Goal: Task Accomplishment & Management: Manage account settings

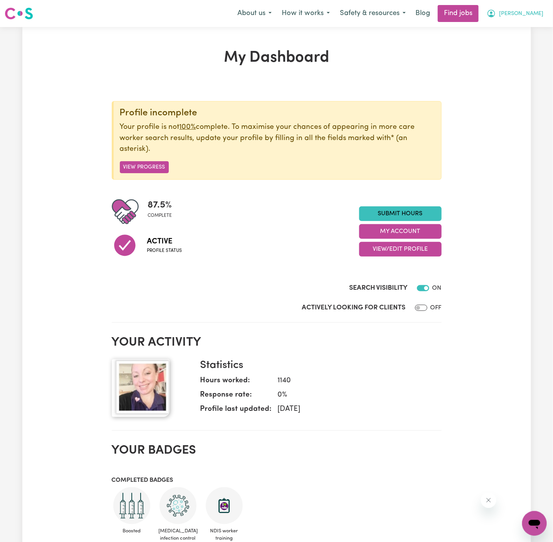
click at [534, 12] on span "[PERSON_NAME]" at bounding box center [521, 14] width 44 height 8
click at [534, 30] on link "My Account" at bounding box center [517, 30] width 61 height 15
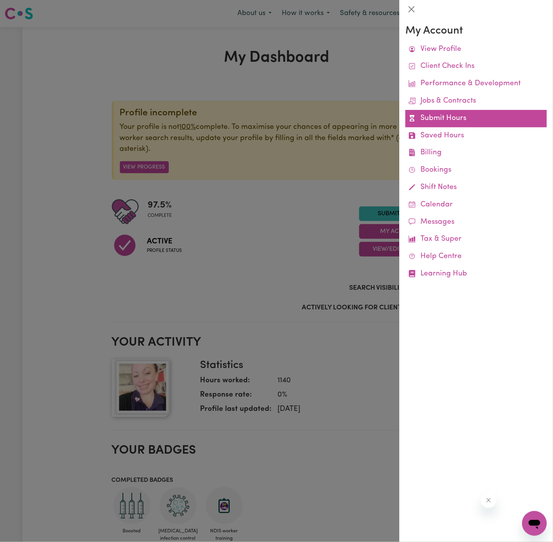
click at [465, 119] on link "Submit Hours" at bounding box center [476, 118] width 141 height 17
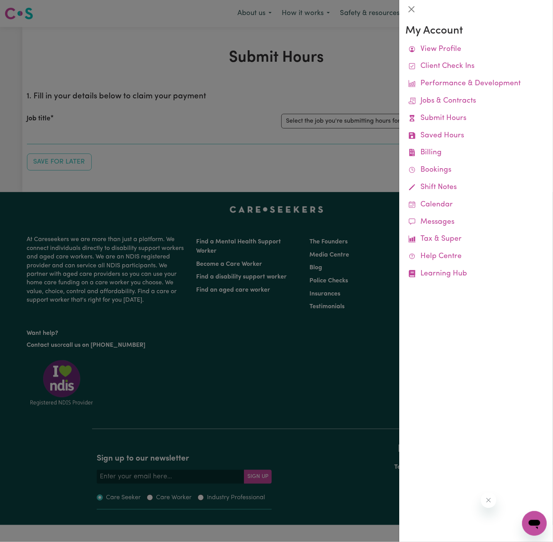
click at [335, 107] on div at bounding box center [276, 271] width 553 height 542
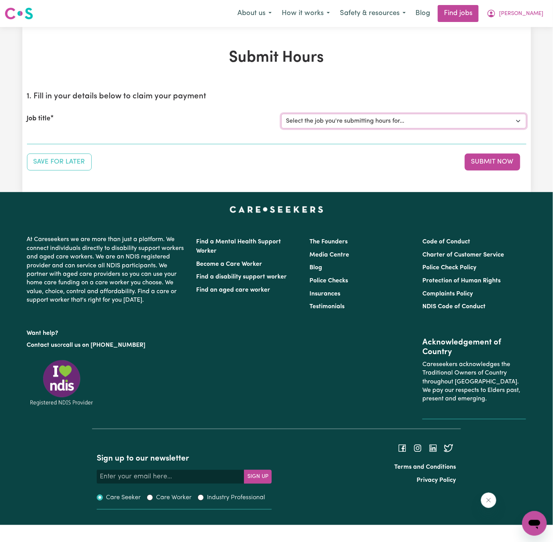
click at [356, 123] on select "Select the job you're submitting hours for... [[PERSON_NAME]] [DEMOGRAPHIC_DATA…" at bounding box center [403, 121] width 245 height 15
select select "9068"
click at [281, 114] on select "Select the job you're submitting hours for... [[PERSON_NAME]] [DEMOGRAPHIC_DATA…" at bounding box center [403, 121] width 245 height 15
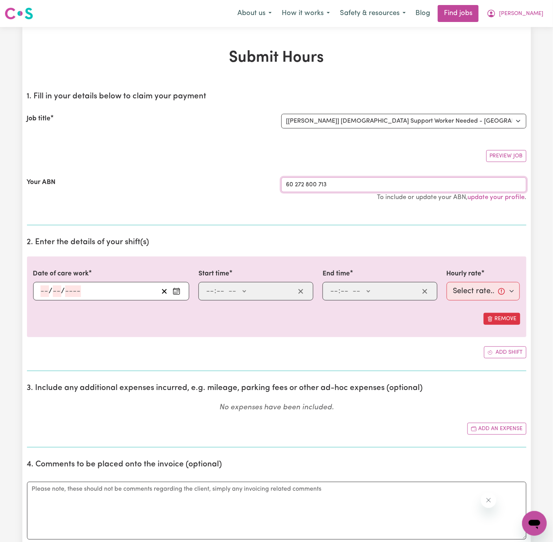
click at [353, 182] on input "60 272 800 713" at bounding box center [403, 184] width 245 height 15
click at [391, 123] on select "Select the job you're submitting hours for... [[PERSON_NAME]] [DEMOGRAPHIC_DATA…" at bounding box center [403, 121] width 245 height 15
click at [281, 114] on select "Select the job you're submitting hours for... [[PERSON_NAME]] [DEMOGRAPHIC_DATA…" at bounding box center [403, 121] width 245 height 15
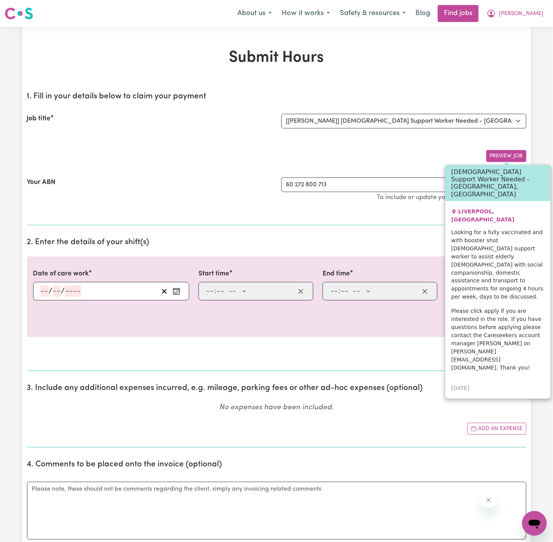
click at [513, 157] on button "Preview Job" at bounding box center [507, 156] width 40 height 12
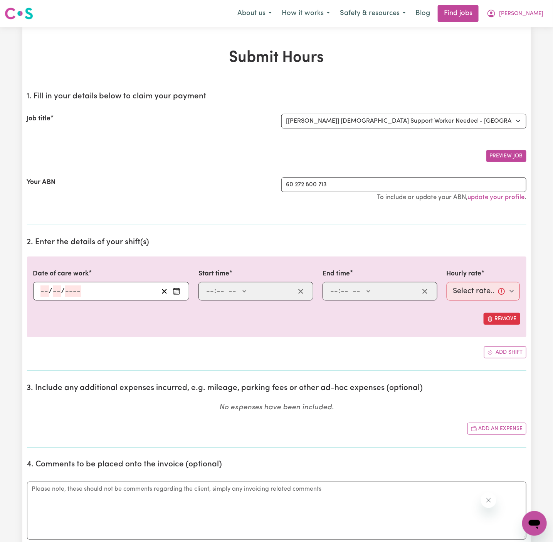
click at [513, 157] on button "Preview Job" at bounding box center [507, 156] width 40 height 12
click at [501, 239] on h2 "2. Enter the details of your shift(s)" at bounding box center [277, 243] width 500 height 10
click at [536, 9] on button "[PERSON_NAME]" at bounding box center [515, 13] width 67 height 16
click at [536, 24] on link "My Account" at bounding box center [517, 30] width 61 height 15
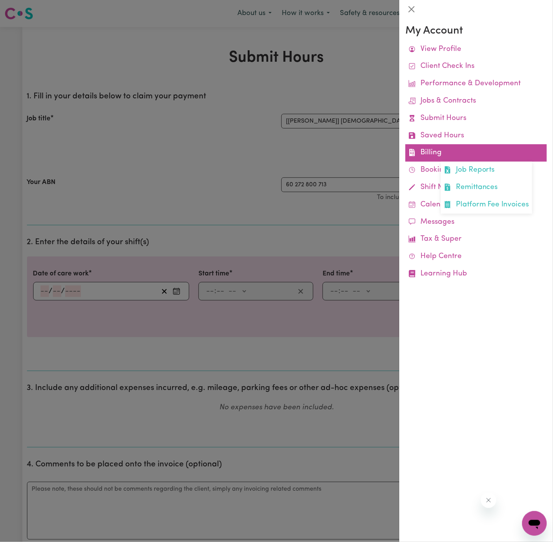
click at [430, 150] on link "Billing Job Reports Remittances Platform Fee Invoices" at bounding box center [476, 152] width 141 height 17
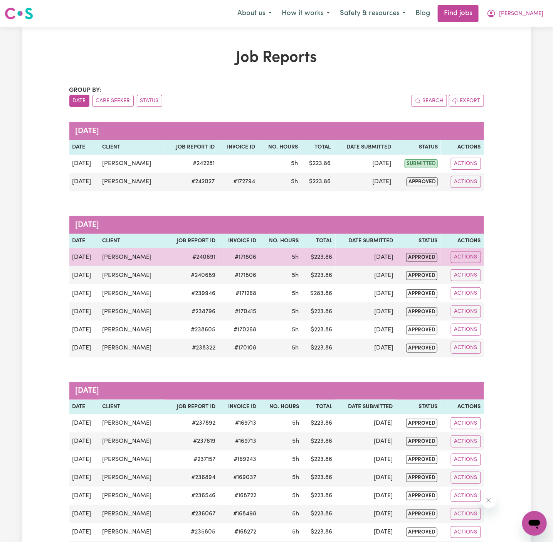
click at [237, 257] on td "#171806" at bounding box center [239, 257] width 41 height 18
copy td "#171806"
click at [468, 254] on button "Actions" at bounding box center [466, 257] width 30 height 12
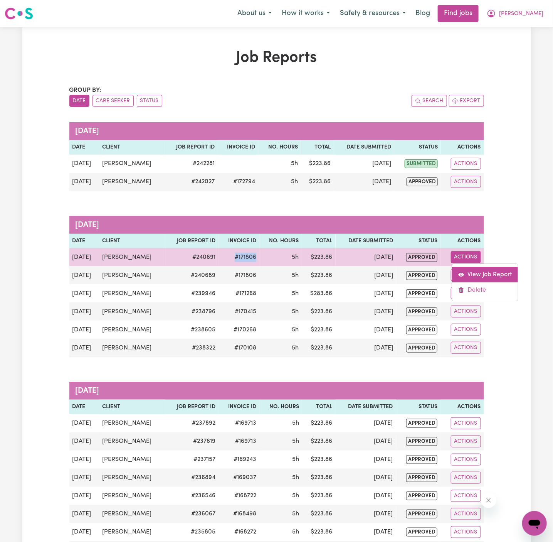
click at [476, 270] on link "View Job Report" at bounding box center [485, 274] width 66 height 15
select select "pm"
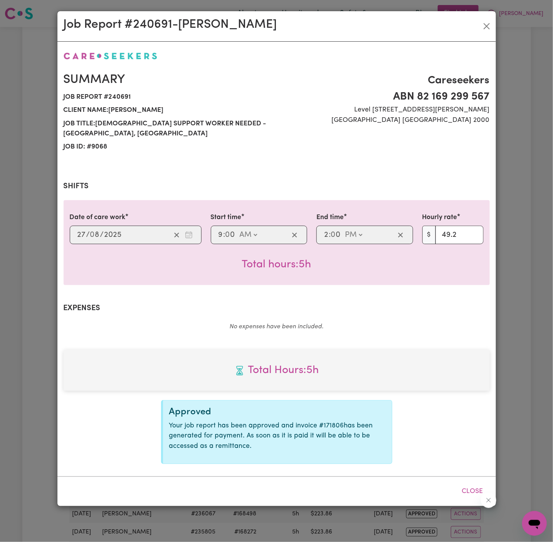
select select "49.2-Weekday"
click at [485, 25] on button "Close" at bounding box center [487, 26] width 12 height 12
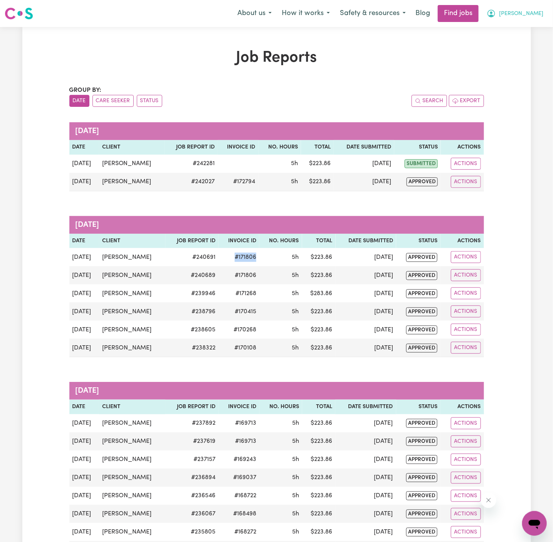
click at [539, 18] on button "[PERSON_NAME]" at bounding box center [515, 13] width 67 height 16
click at [534, 57] on link "Logout" at bounding box center [517, 59] width 61 height 15
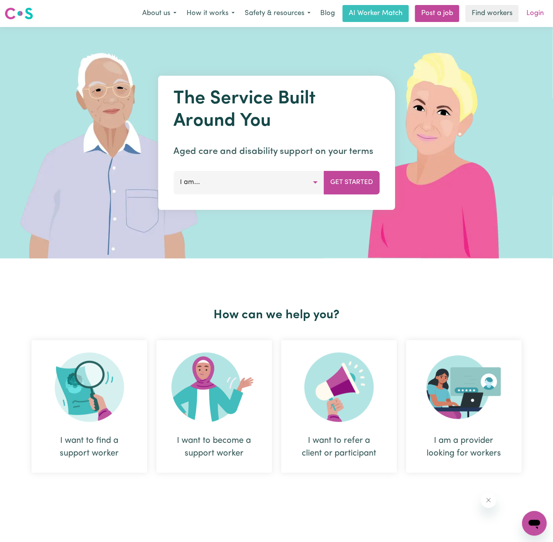
click at [538, 17] on link "Login" at bounding box center [535, 13] width 27 height 17
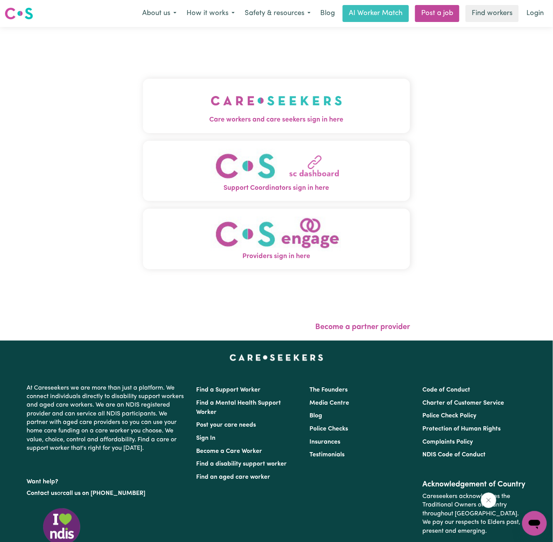
click at [275, 100] on img "Care workers and care seekers sign in here" at bounding box center [276, 100] width 131 height 29
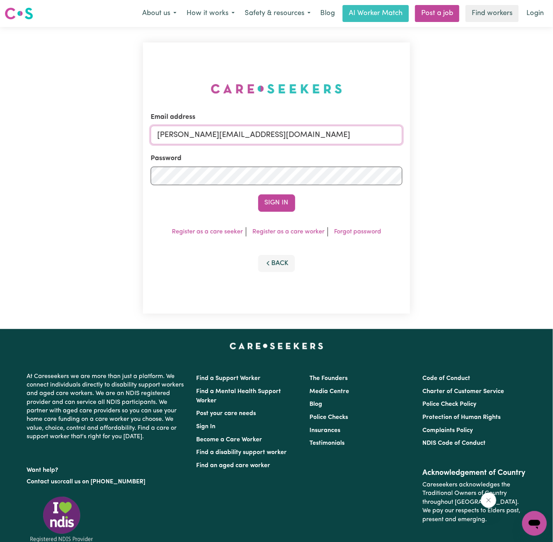
click at [317, 133] on input "[PERSON_NAME][EMAIL_ADDRESS][DOMAIN_NAME]" at bounding box center [277, 135] width 252 height 19
drag, startPoint x: 198, startPoint y: 135, endPoint x: 496, endPoint y: 150, distance: 298.8
click at [496, 150] on div "Email address [EMAIL_ADDRESS][DOMAIN_NAME] Password Sign In Register as a care …" at bounding box center [276, 178] width 553 height 302
paste input "[EMAIL_ADDRESS][DOMAIN_NAME]"
type input "superuser~[EMAIL_ADDRESS][DOMAIN_NAME]"
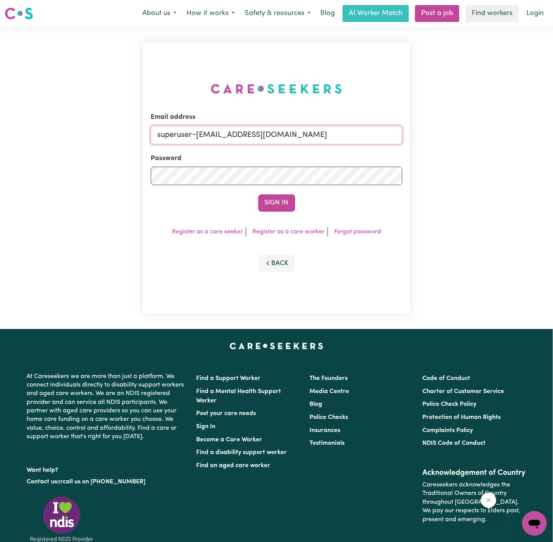
click at [258, 194] on button "Sign In" at bounding box center [276, 202] width 37 height 17
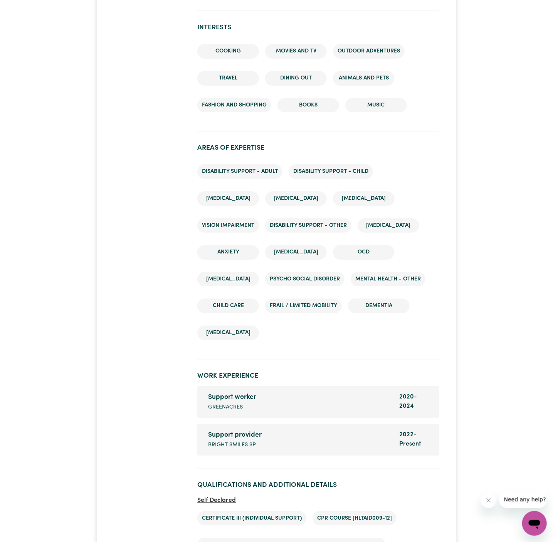
scroll to position [972, 0]
